Goal: Information Seeking & Learning: Learn about a topic

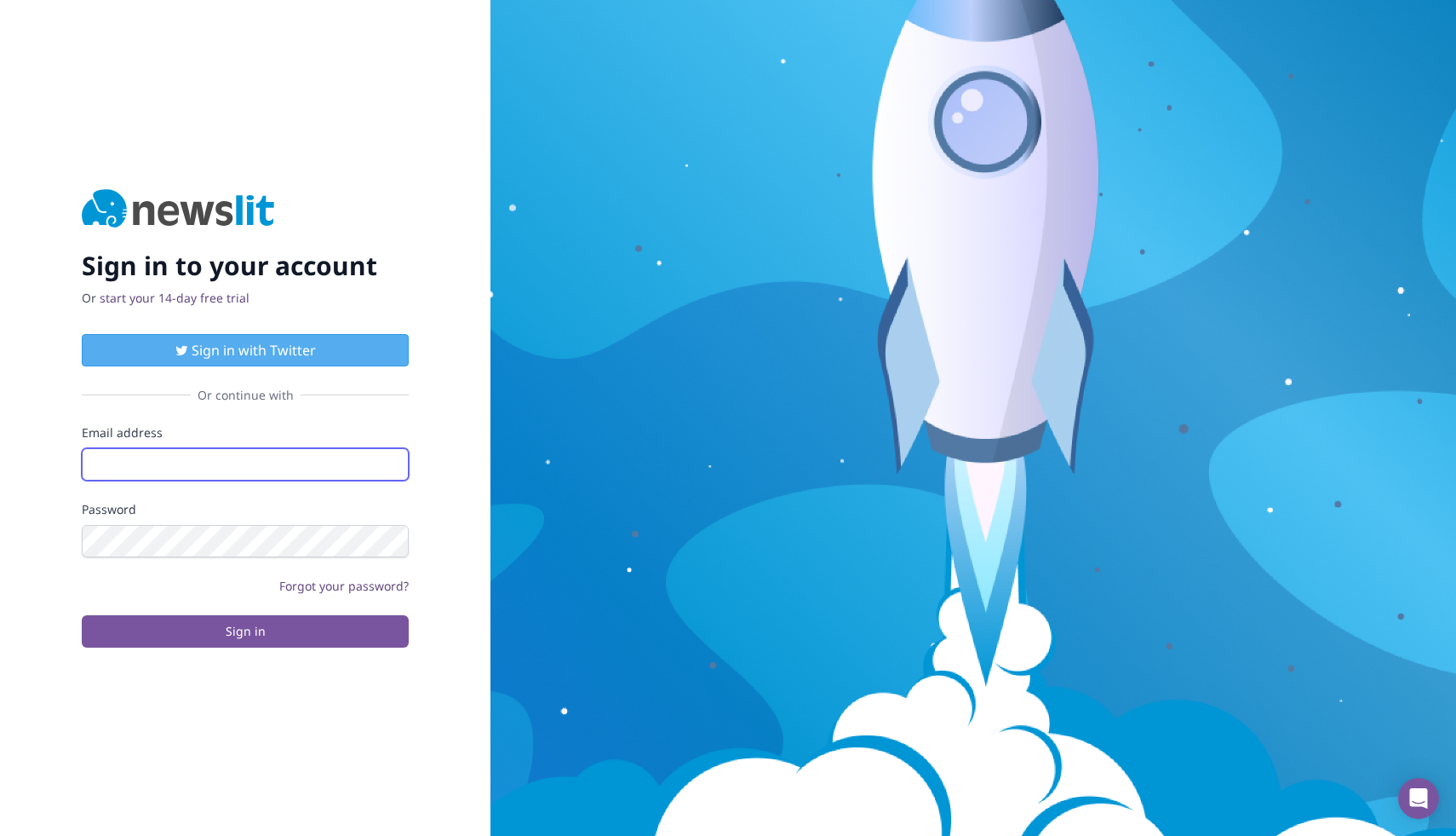
click at [262, 465] on input "Email address" at bounding box center [246, 465] width 327 height 32
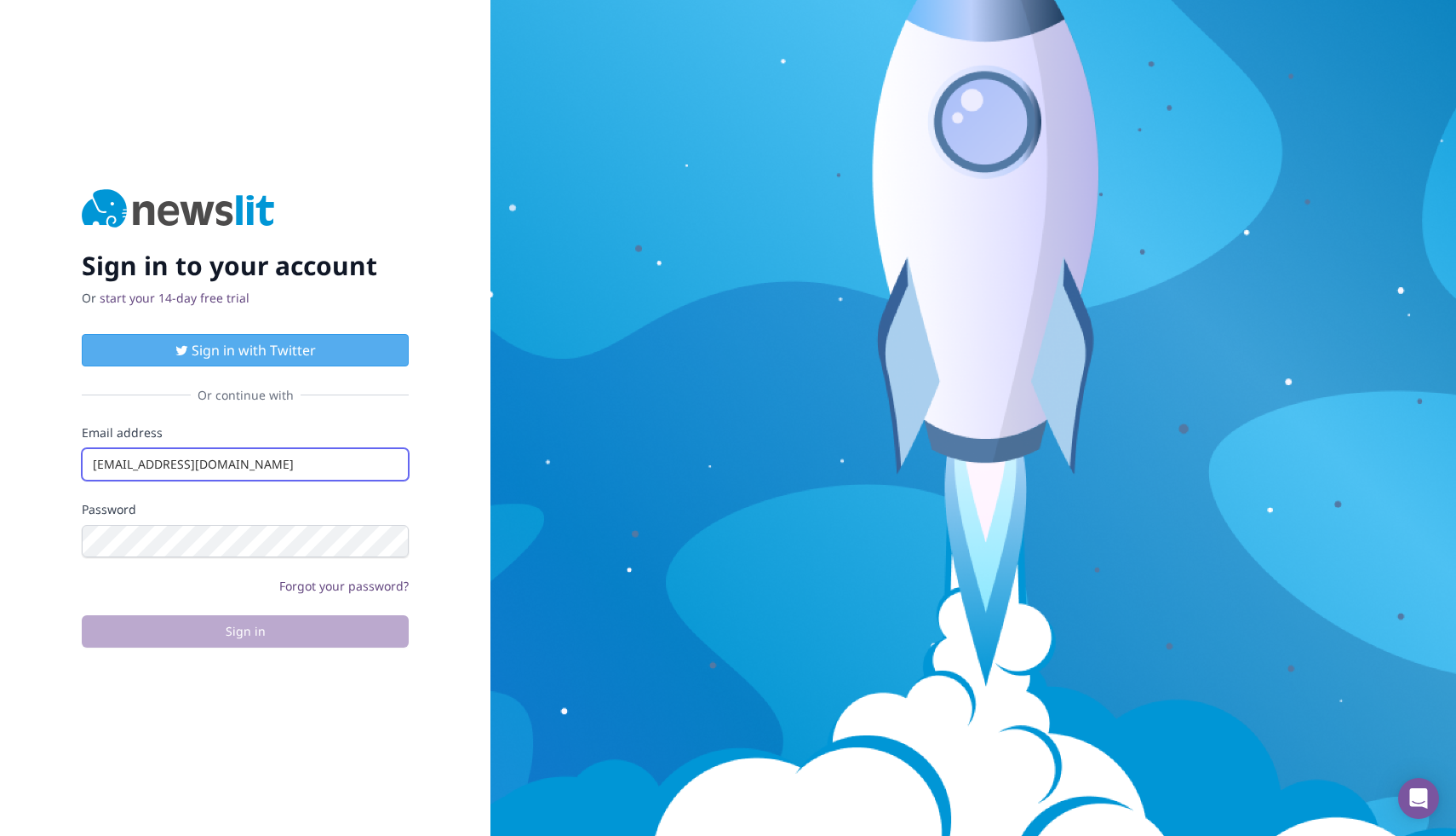
type input "[EMAIL_ADDRESS][DOMAIN_NAME]"
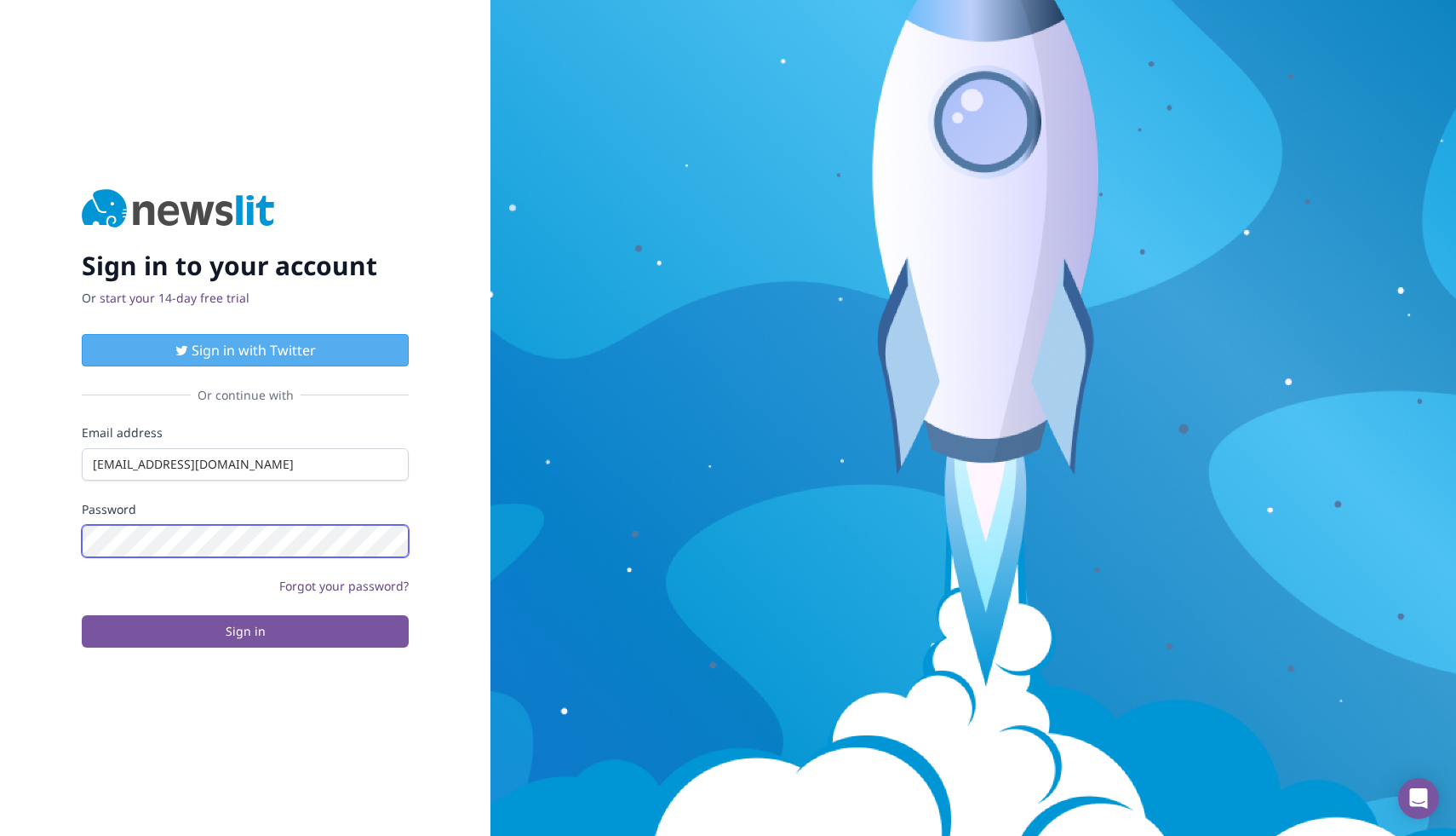
click at [82, 615] on button "Sign in" at bounding box center [246, 631] width 327 height 32
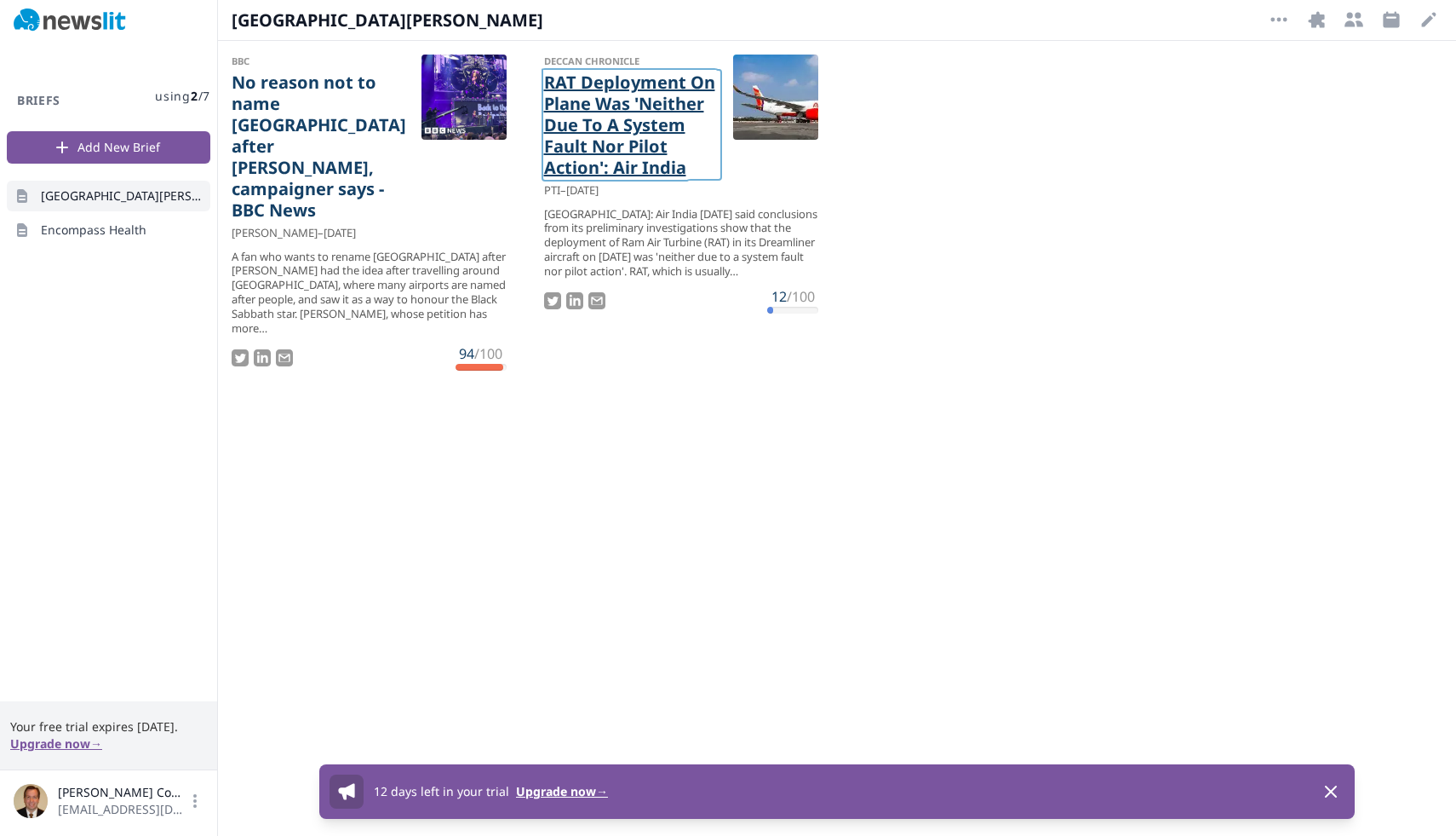
click at [620, 159] on link "RAT Deployment On Plane Was 'Neither Due To A System Fault Nor Pilot Action': A…" at bounding box center [632, 125] width 176 height 107
